Goal: Information Seeking & Learning: Learn about a topic

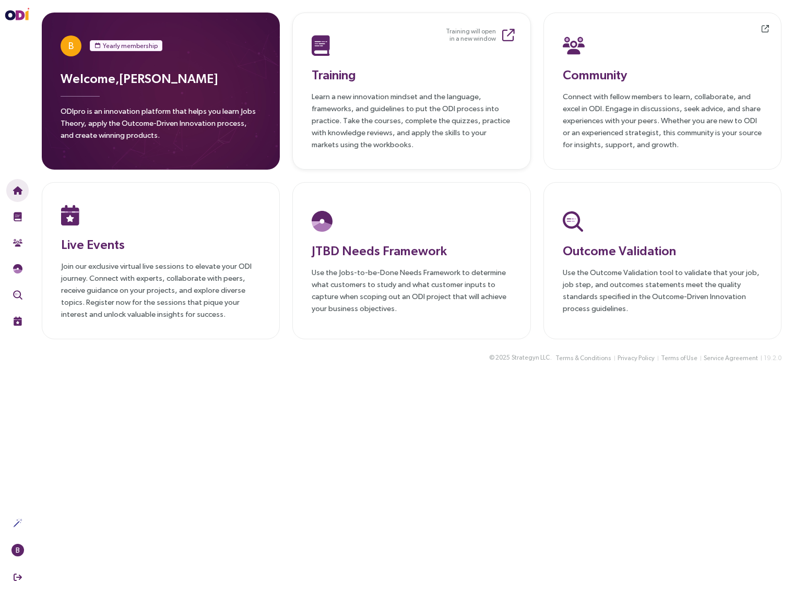
click at [410, 93] on p "Learn a new innovation mindset and the language, frameworks, and guidelines to …" at bounding box center [410, 120] width 199 height 60
click at [381, 83] on h3 "Training" at bounding box center [410, 74] width 199 height 19
click at [180, 265] on p "Join our exclusive virtual live sessions to elevate your ODI journey. Connect w…" at bounding box center [160, 290] width 199 height 60
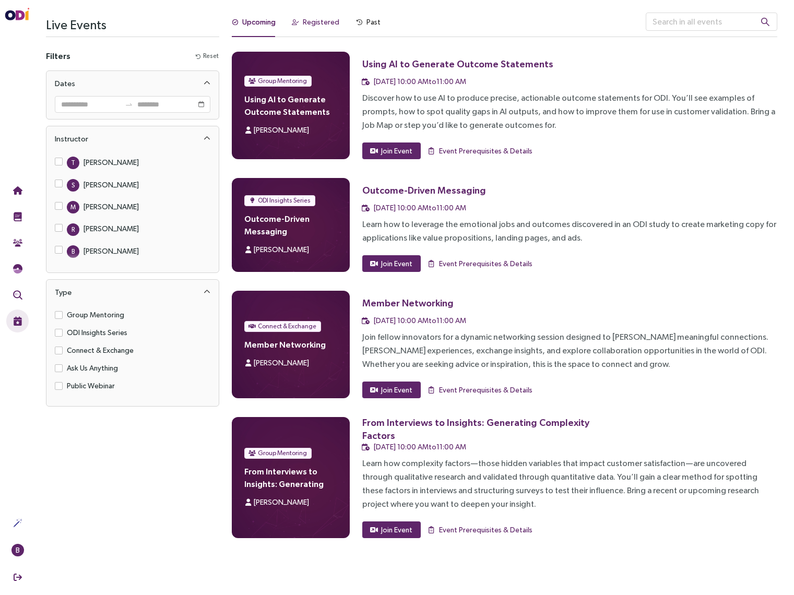
click at [321, 23] on div "Registered" at bounding box center [321, 21] width 37 height 11
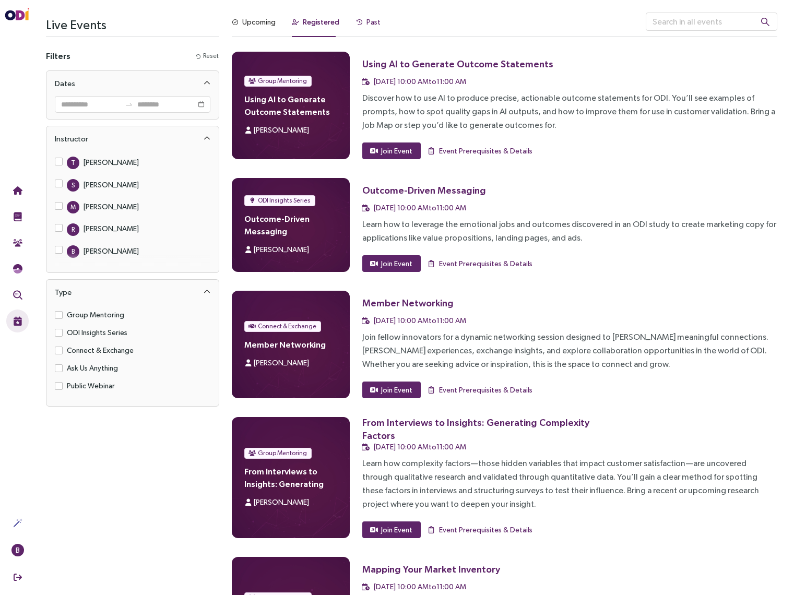
click at [372, 23] on div "Past" at bounding box center [373, 21] width 14 height 11
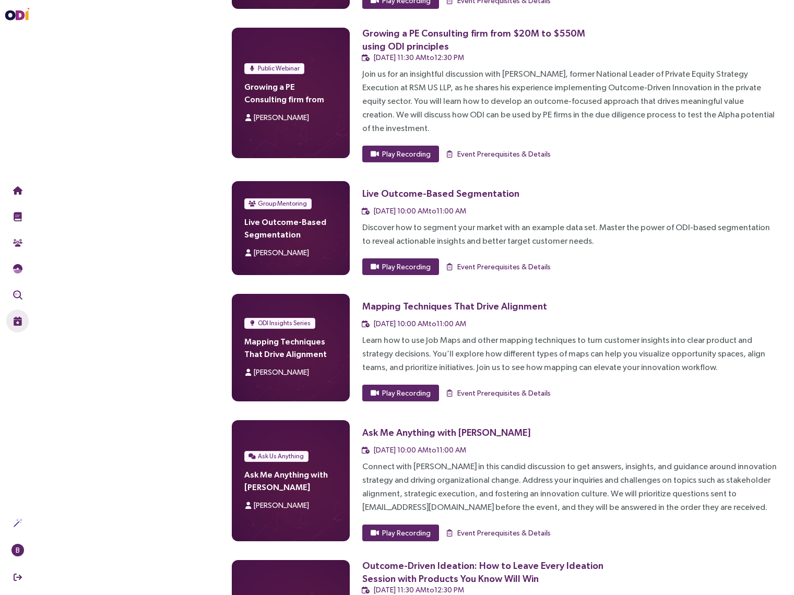
scroll to position [709, 0]
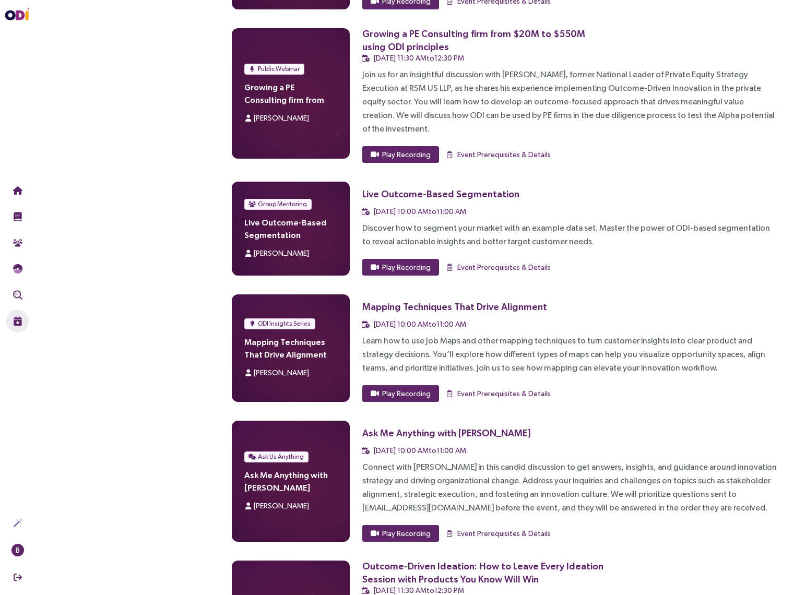
click at [333, 219] on div "Group Mentoring Live Outcome-Based Segmentation [PERSON_NAME]" at bounding box center [290, 229] width 117 height 94
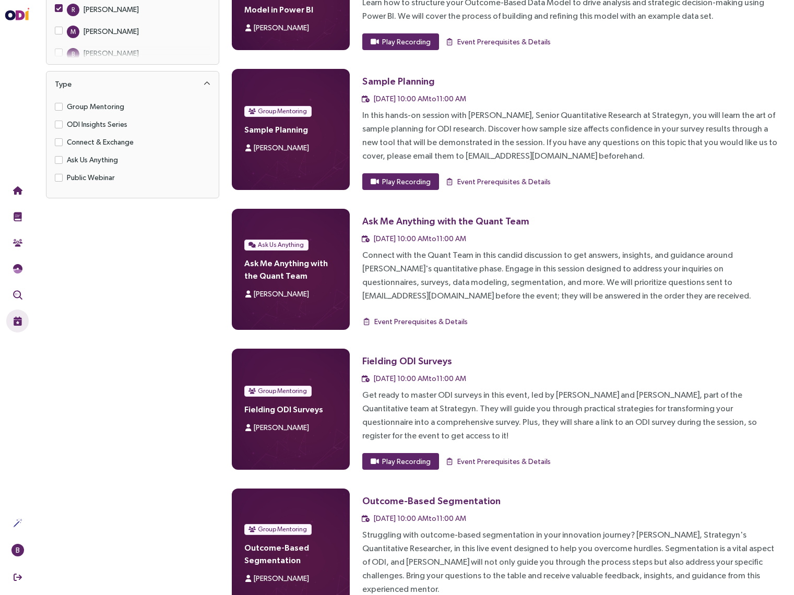
scroll to position [0, 0]
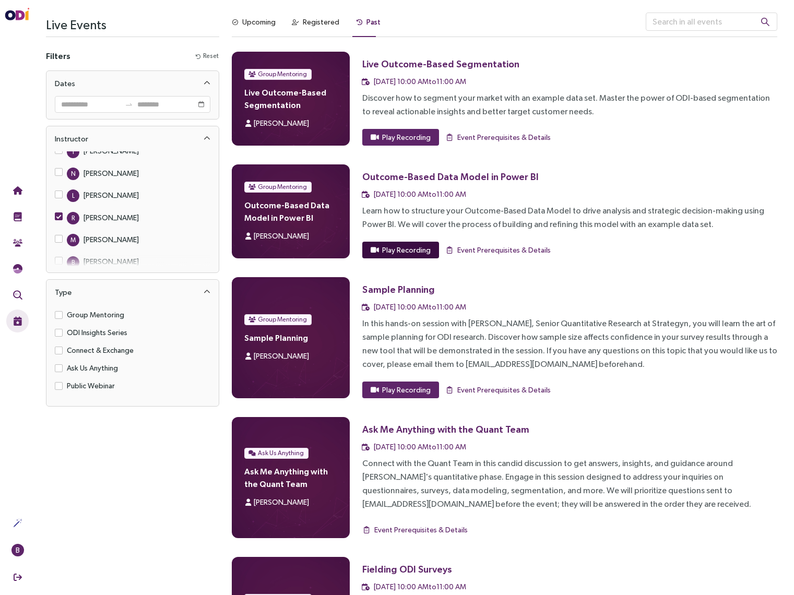
click at [393, 249] on span "Play Recording" at bounding box center [406, 249] width 49 height 11
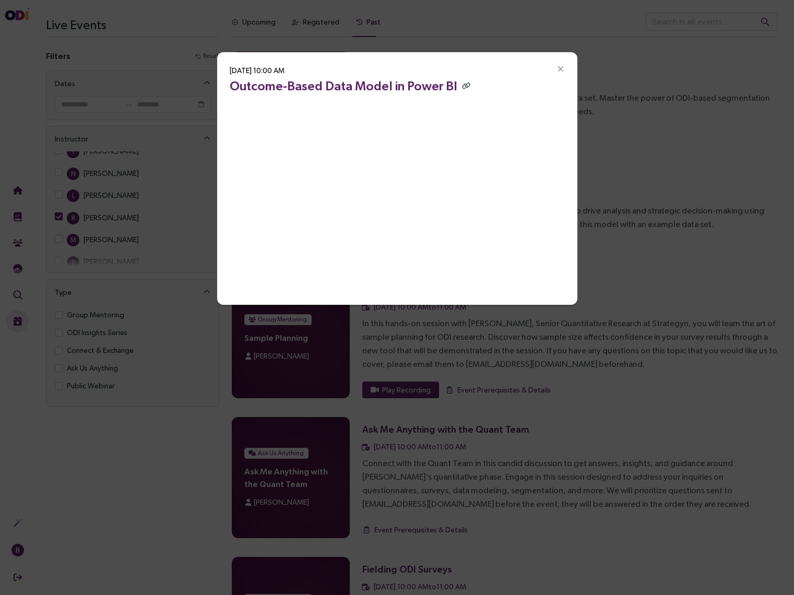
click at [637, 165] on div "[DATE] 10:00 AM Outcome-Based Data Model in Power BI" at bounding box center [397, 297] width 794 height 595
